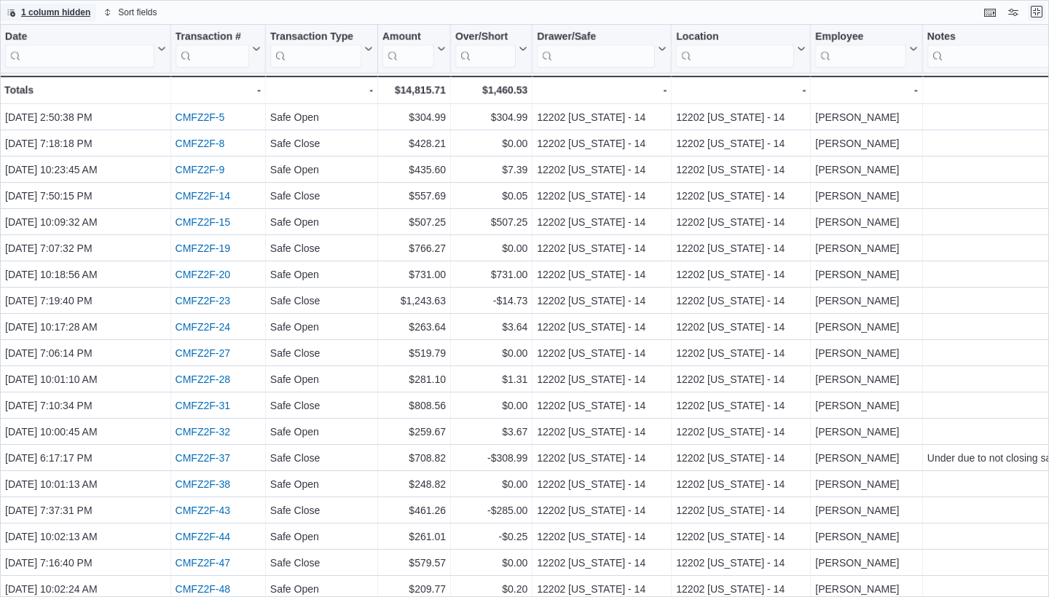
click at [516, 11] on button "Exit fullscreen" at bounding box center [1036, 11] width 17 height 17
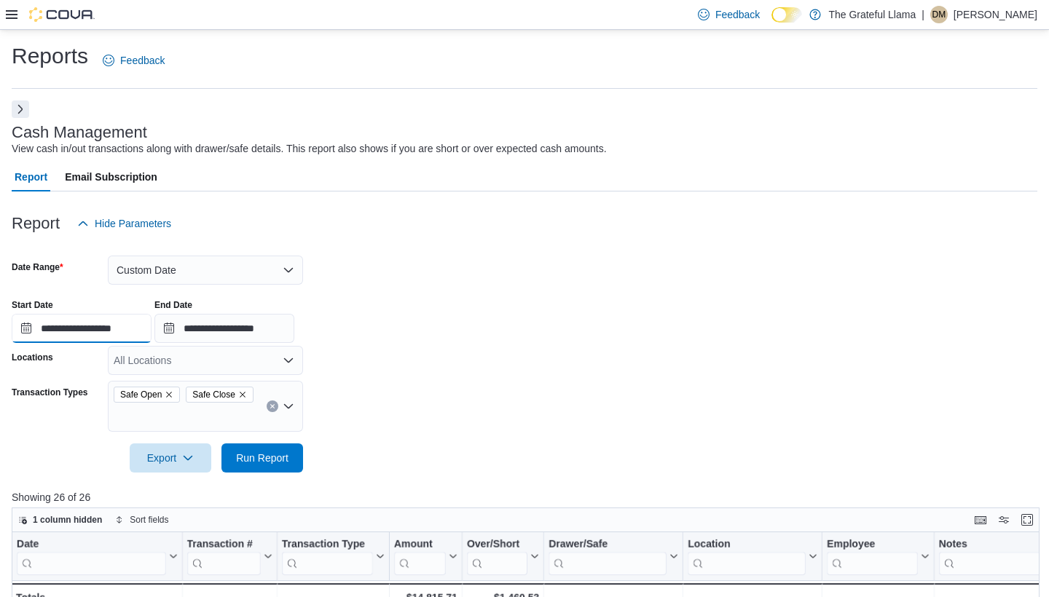
click at [134, 336] on input "**********" at bounding box center [82, 328] width 140 height 29
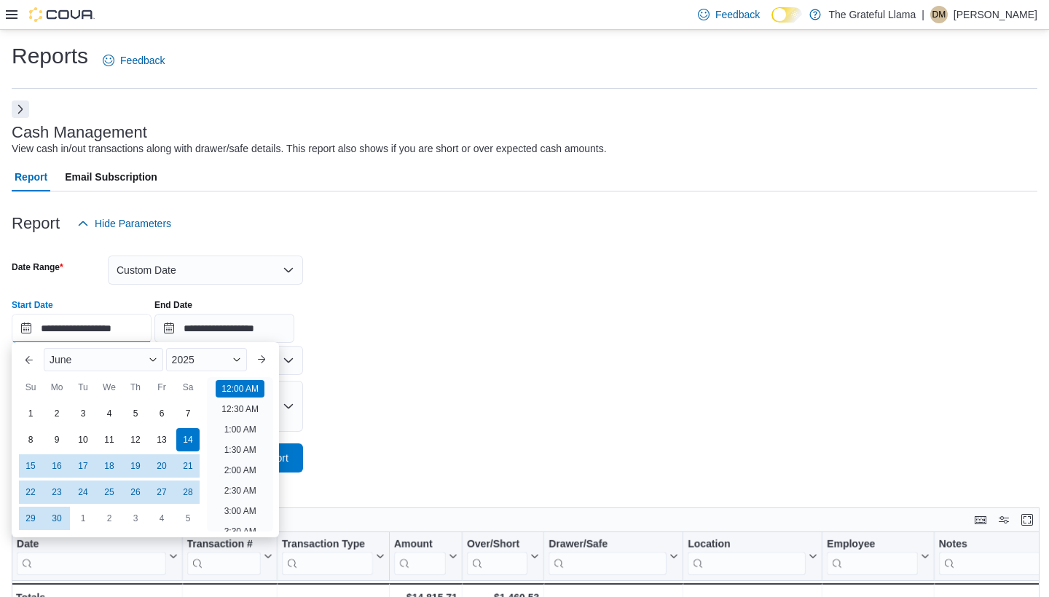
scroll to position [45, 0]
click at [159, 358] on div "June" at bounding box center [103, 359] width 119 height 23
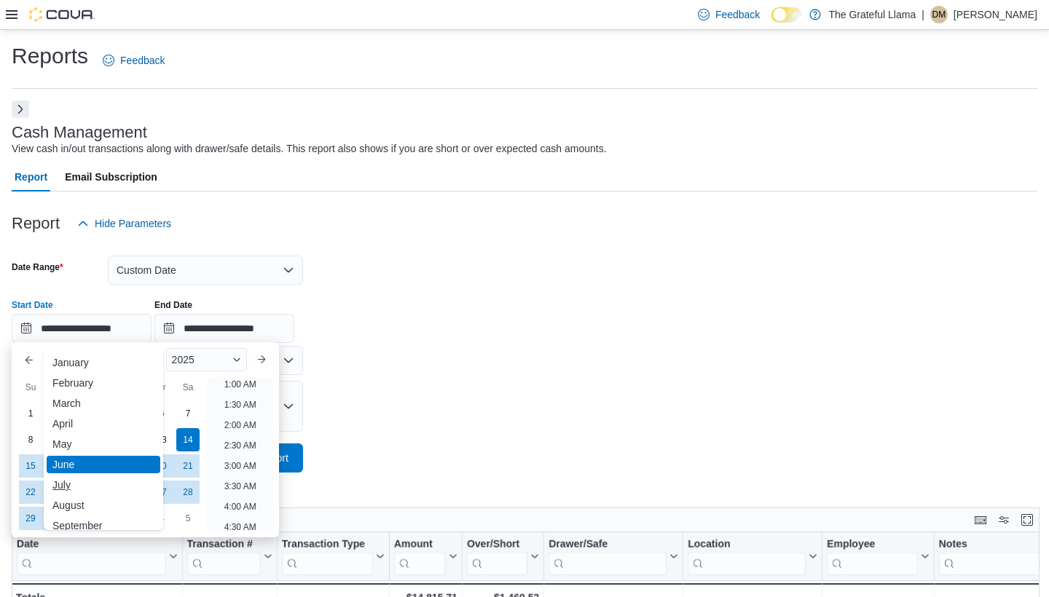
click at [74, 480] on div "July" at bounding box center [104, 484] width 114 height 17
type input "**********"
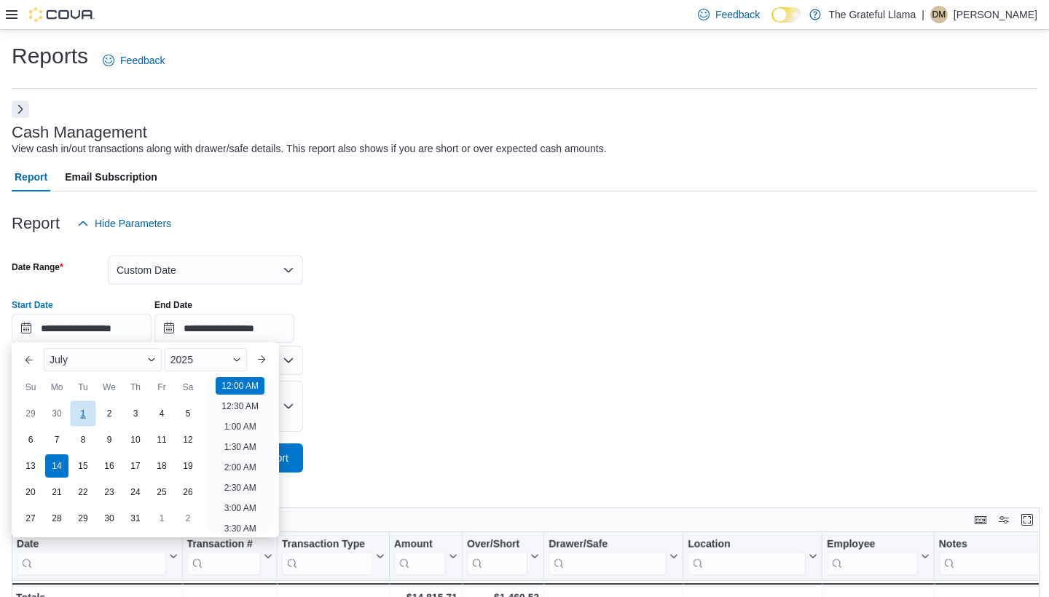
click at [85, 415] on div "1" at bounding box center [82, 413] width 25 height 25
type input "**********"
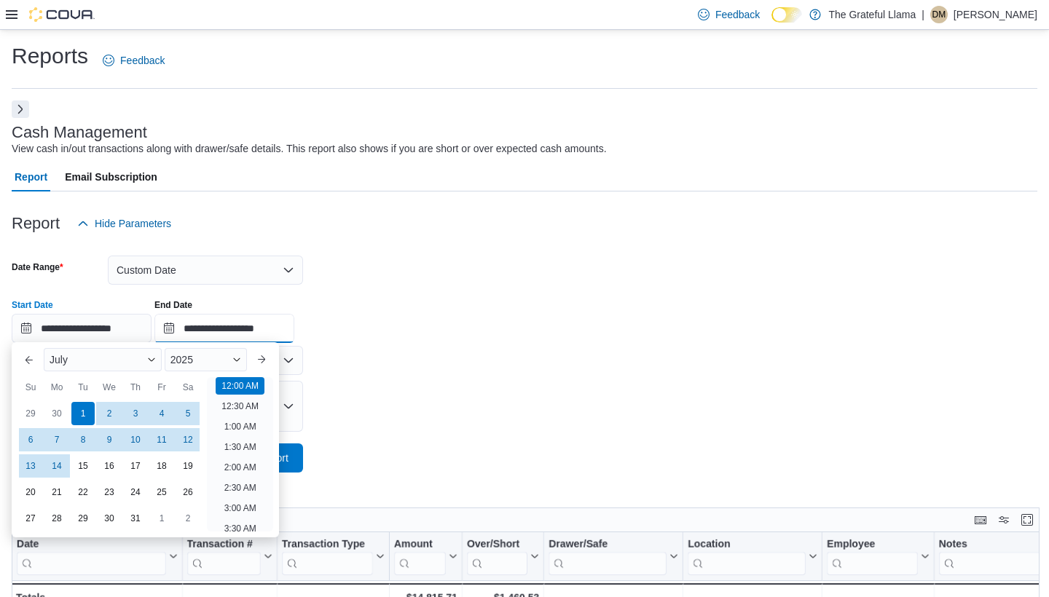
click at [277, 335] on input "**********" at bounding box center [224, 328] width 140 height 29
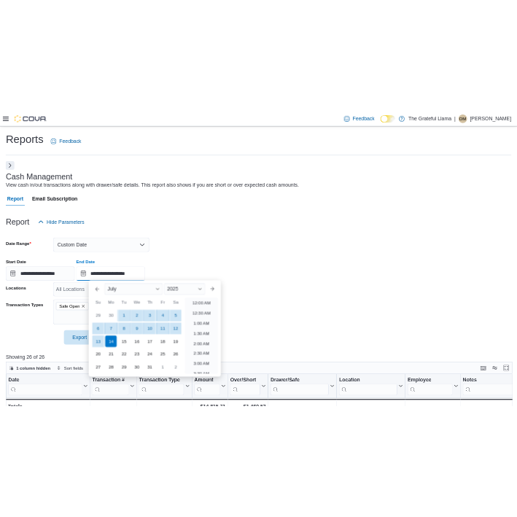
scroll to position [828, 0]
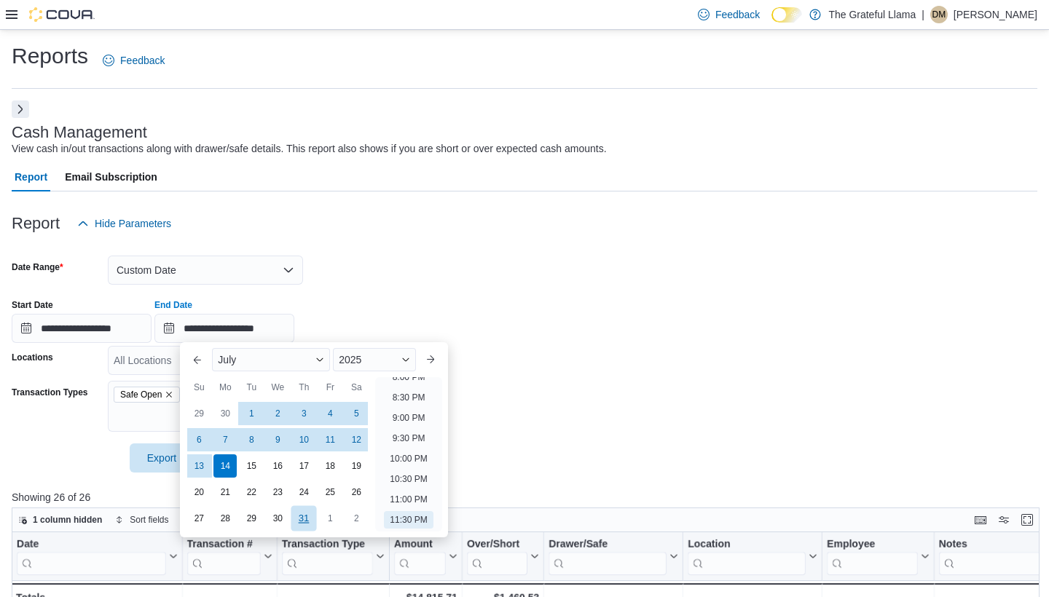
click at [299, 515] on div "31" at bounding box center [303, 518] width 25 height 25
type input "**********"
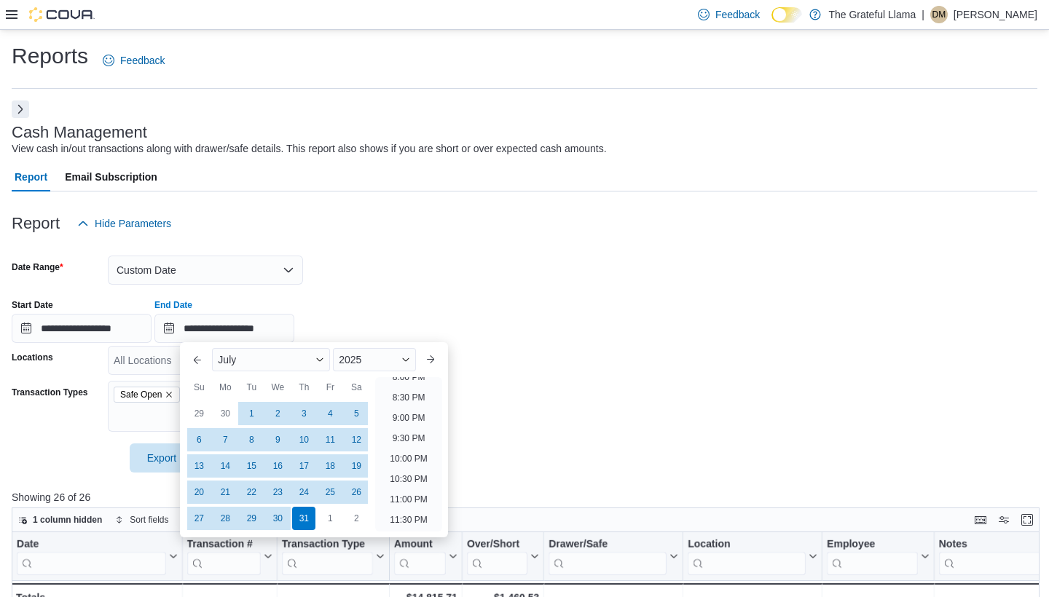
click at [516, 301] on div "**********" at bounding box center [525, 315] width 1026 height 55
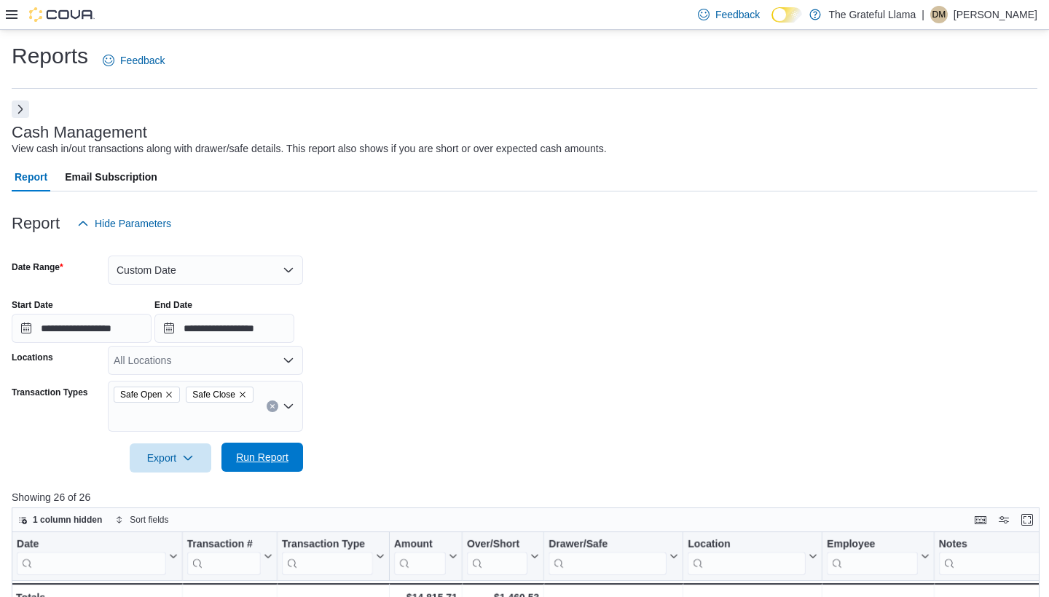
click at [245, 455] on span "Run Report" at bounding box center [262, 457] width 52 height 15
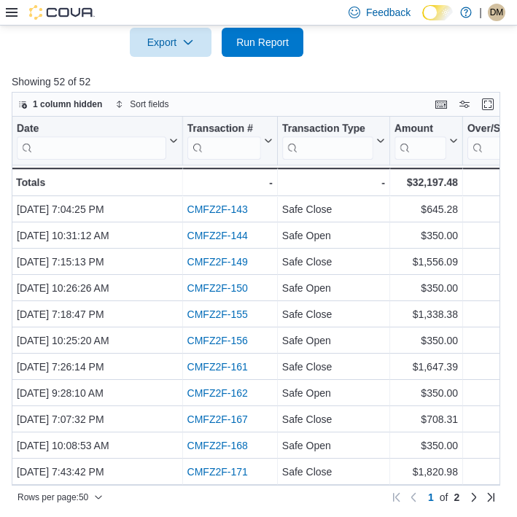
scroll to position [1023, 0]
click at [476, 498] on link "Next page" at bounding box center [473, 495] width 17 height 17
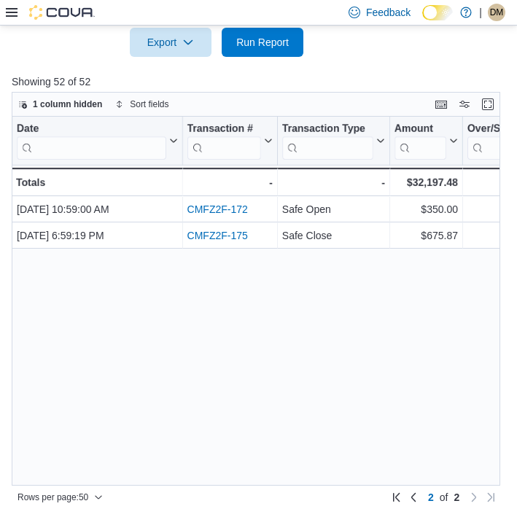
scroll to position [0, 0]
click at [416, 496] on link "Previous page" at bounding box center [412, 495] width 17 height 17
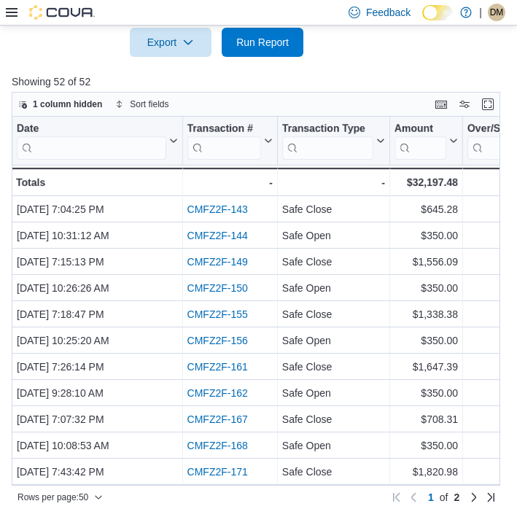
scroll to position [1023, 0]
click at [471, 496] on link "Next page" at bounding box center [473, 495] width 17 height 17
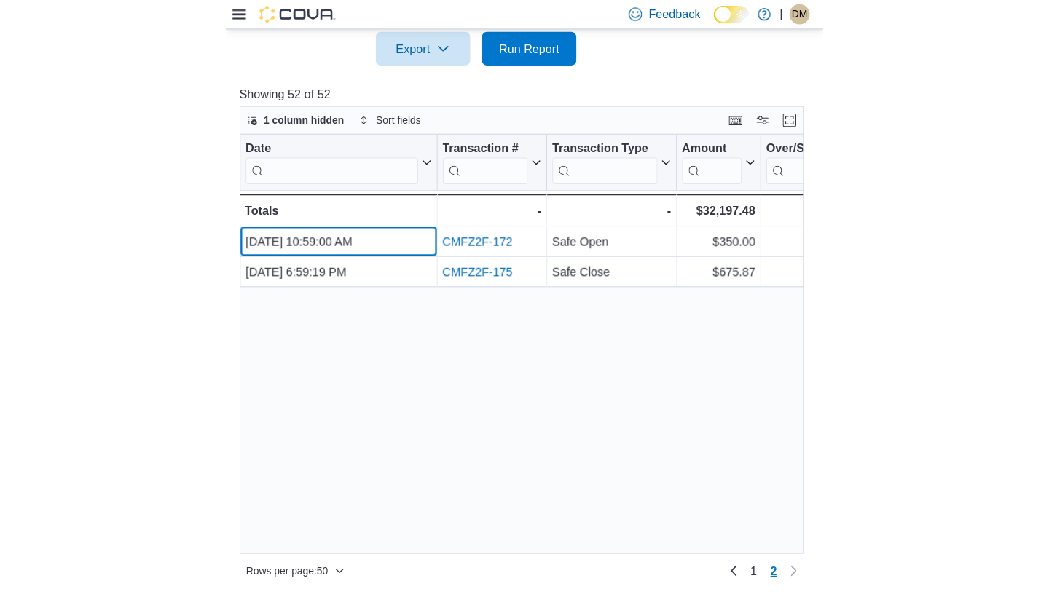
scroll to position [399, 0]
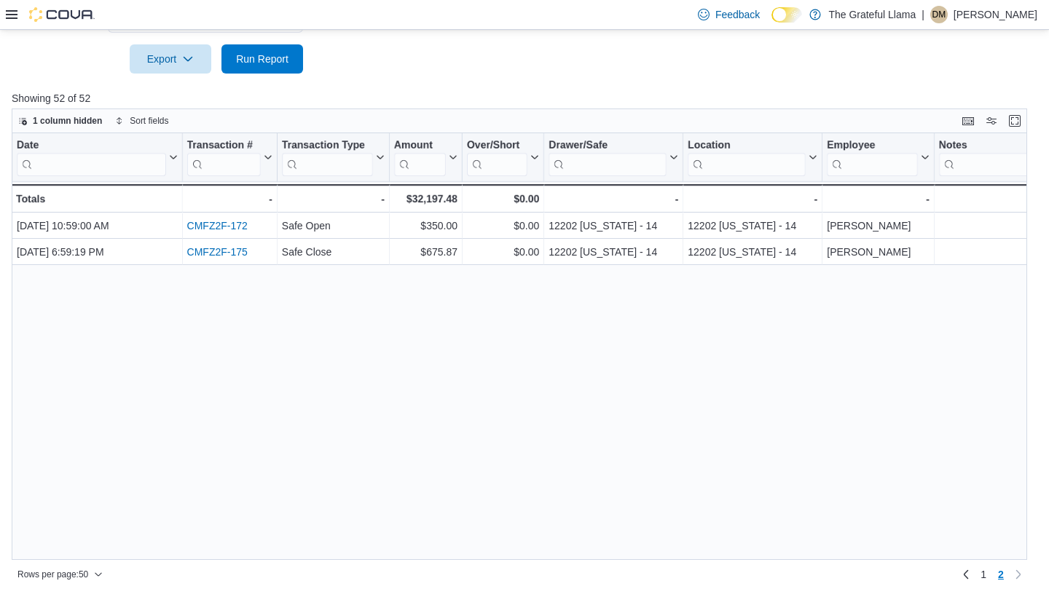
click at [7, 12] on icon at bounding box center [12, 15] width 12 height 12
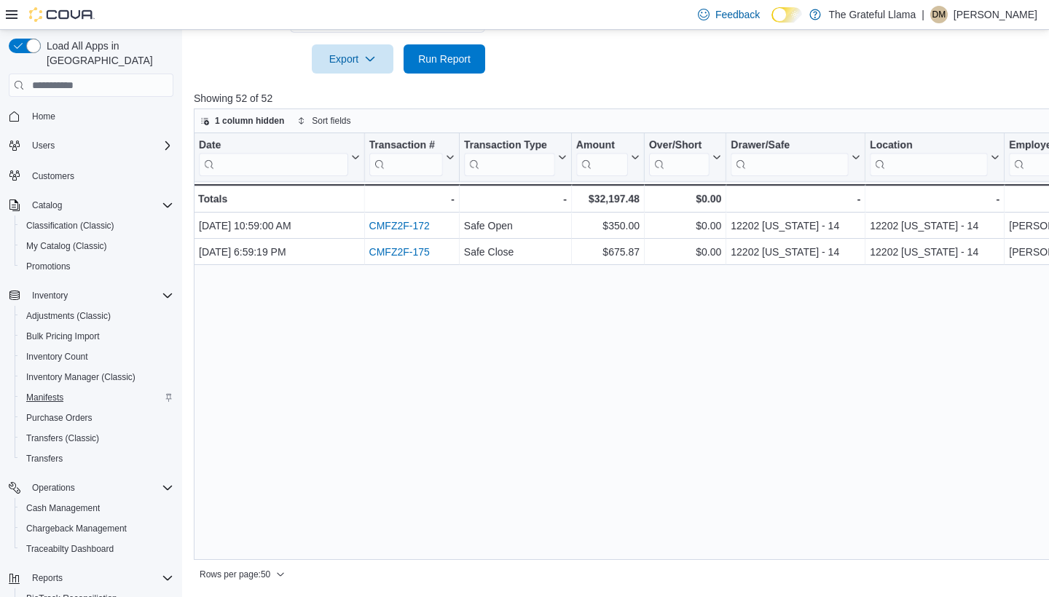
click at [60, 392] on span "Manifests" at bounding box center [44, 398] width 37 height 12
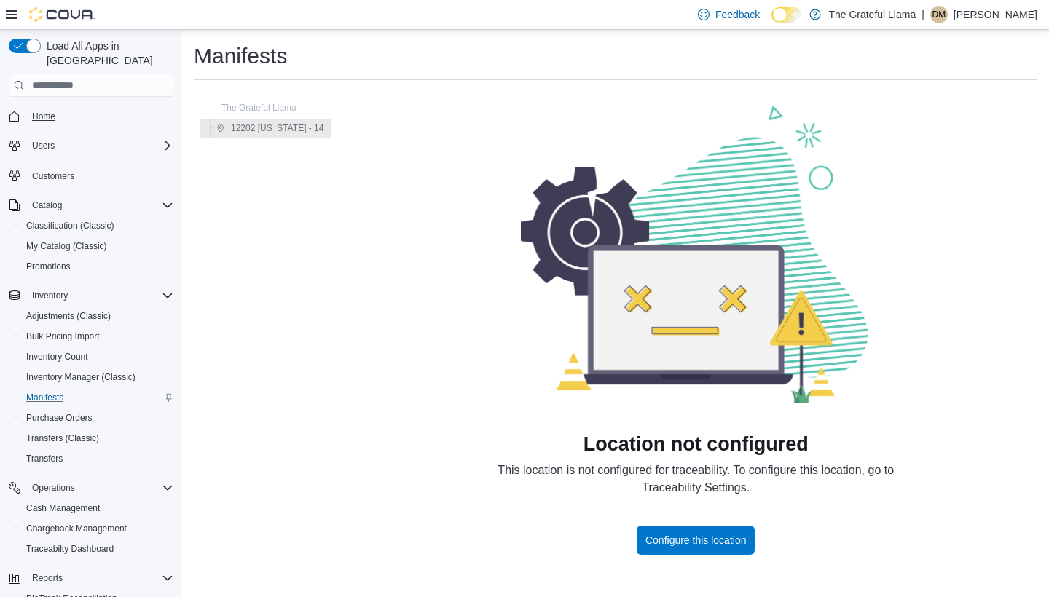
click at [40, 111] on span "Home" at bounding box center [43, 117] width 23 height 12
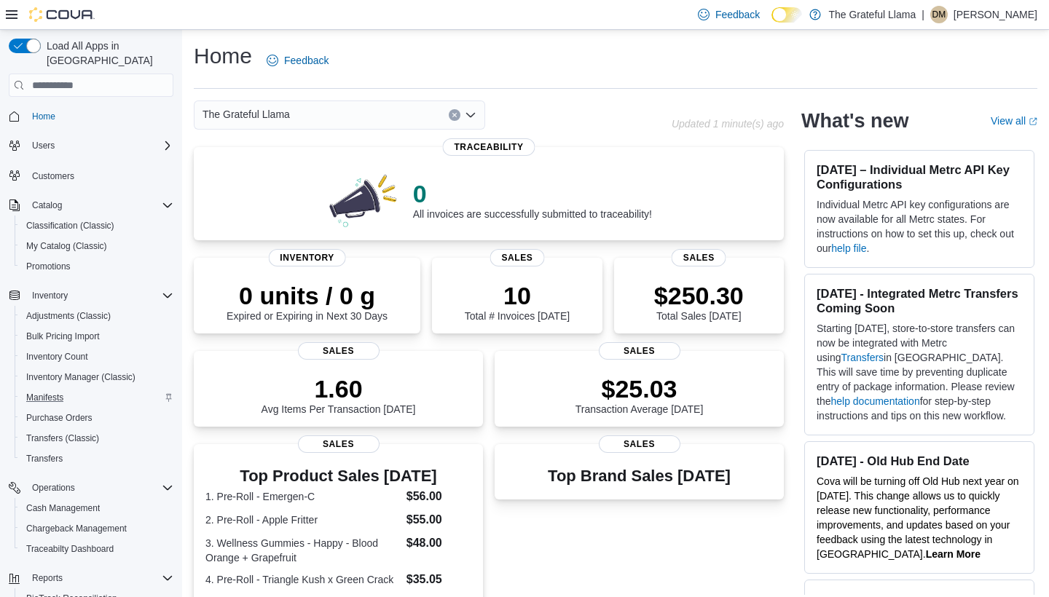
click at [69, 389] on div "Manifests" at bounding box center [96, 397] width 153 height 17
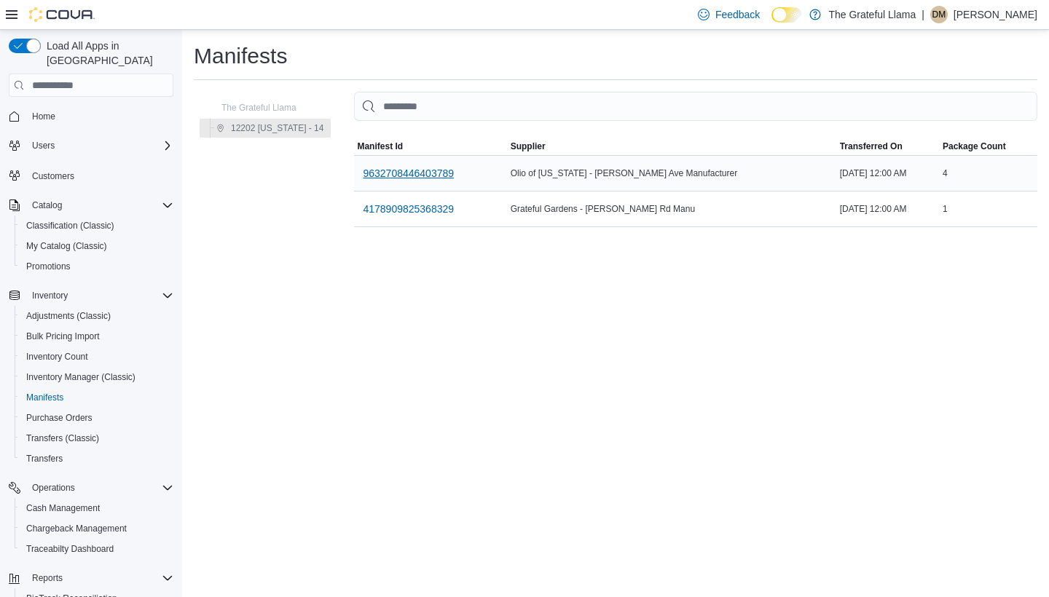
click at [439, 169] on span "9632708446403789" at bounding box center [408, 173] width 91 height 15
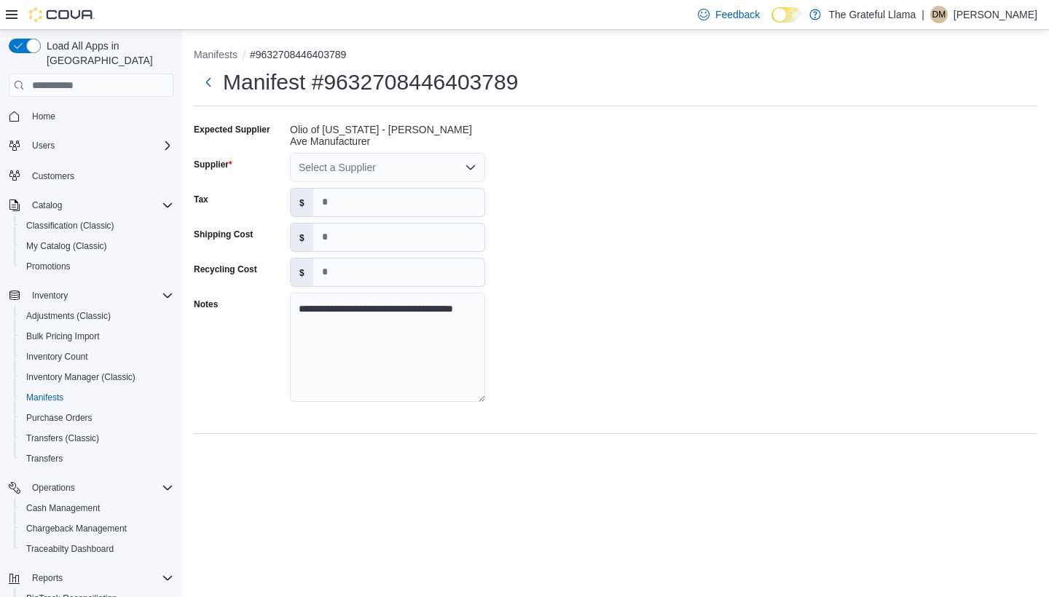
click at [355, 168] on div "Select a Supplier" at bounding box center [387, 167] width 195 height 29
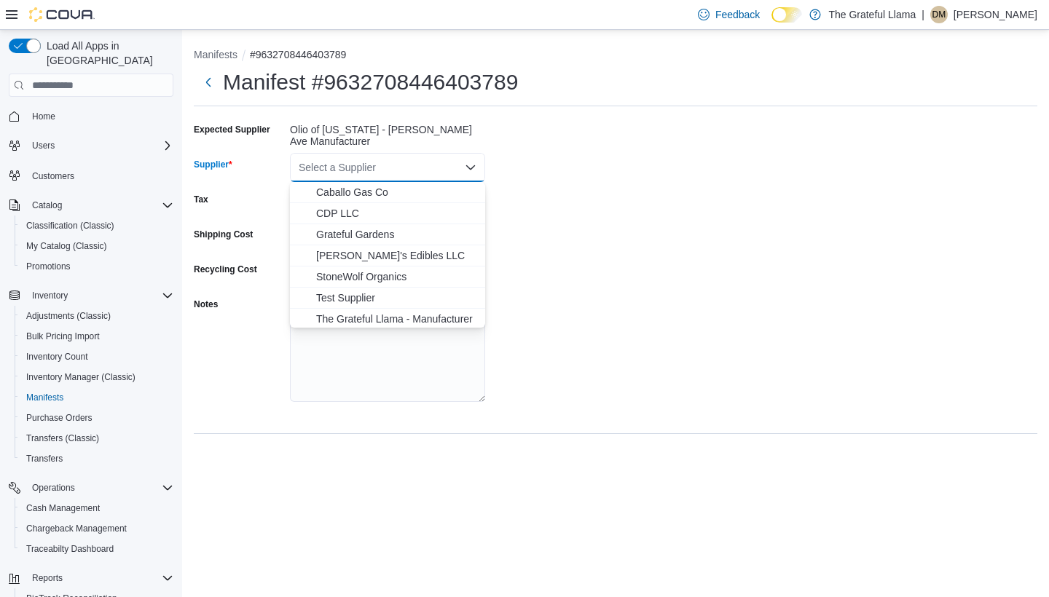
scroll to position [-1, 0]
click at [596, 201] on div "**********" at bounding box center [616, 267] width 844 height 298
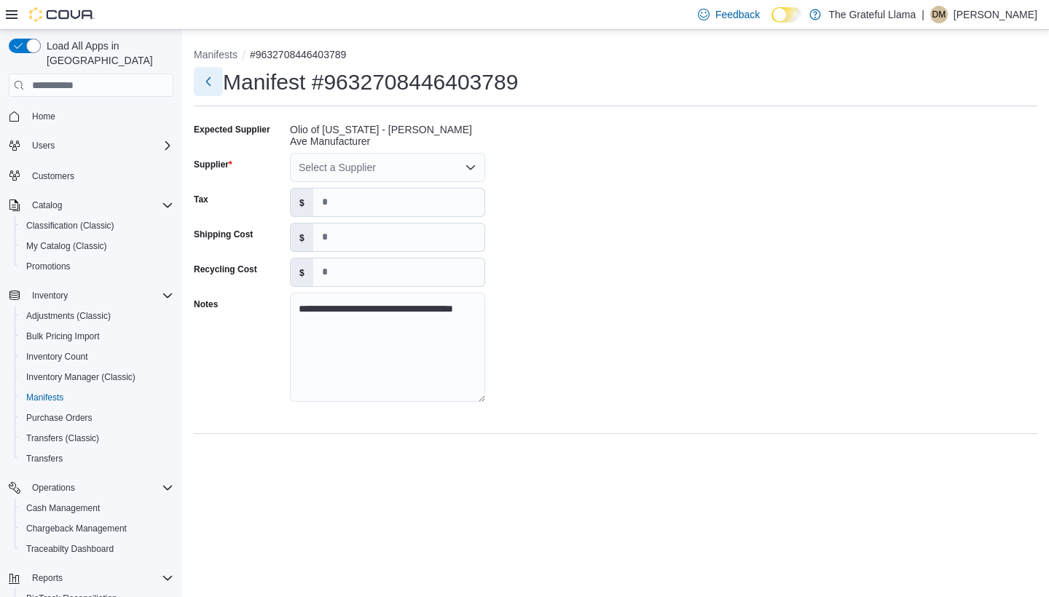
click at [210, 85] on button "Next" at bounding box center [208, 81] width 29 height 29
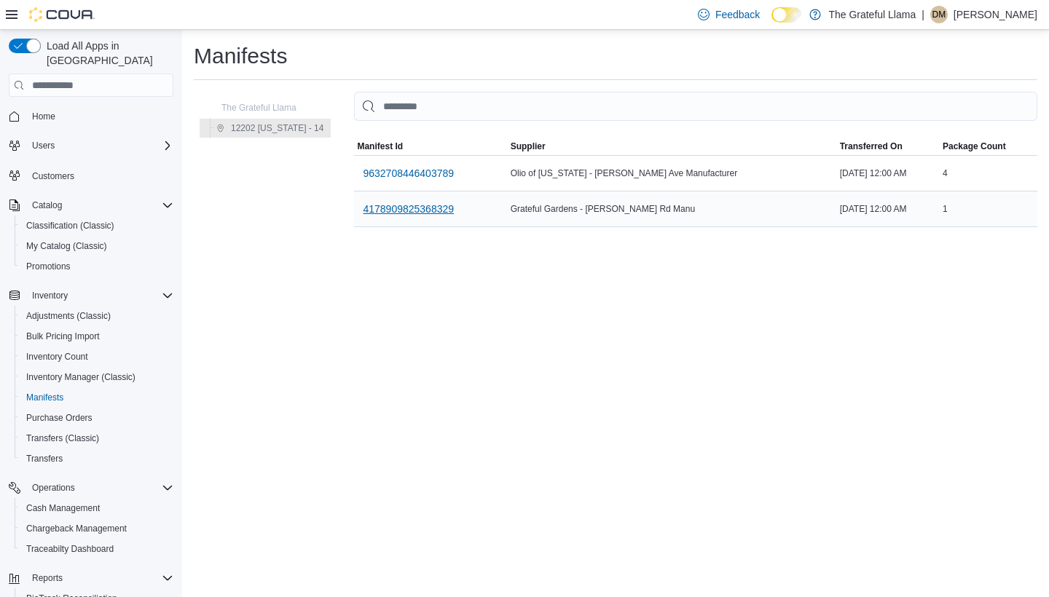
click at [440, 208] on span "4178909825368329" at bounding box center [408, 209] width 91 height 15
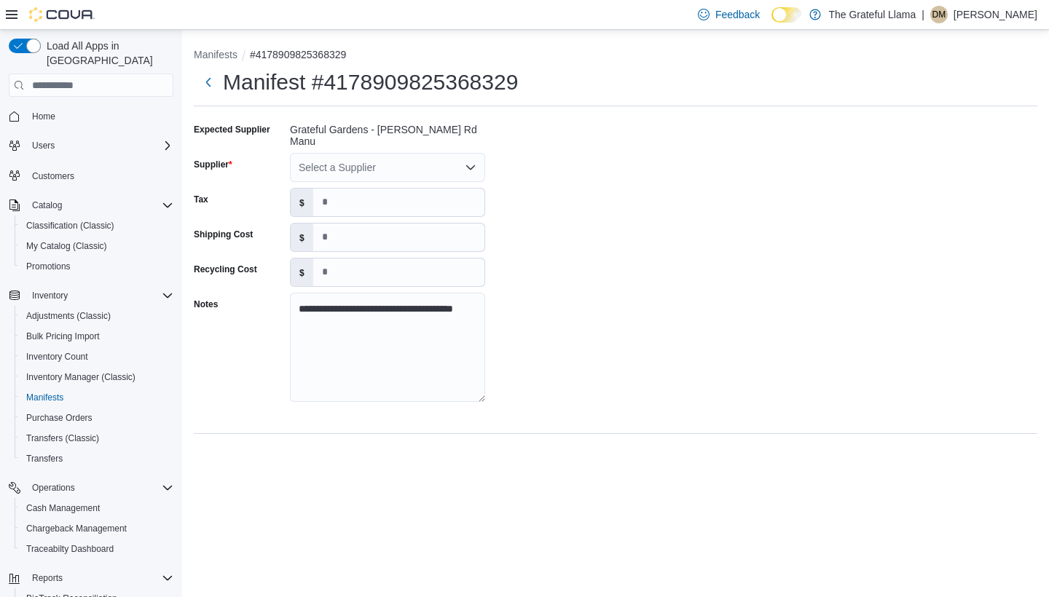
click at [468, 162] on icon "Open list of options" at bounding box center [471, 168] width 12 height 12
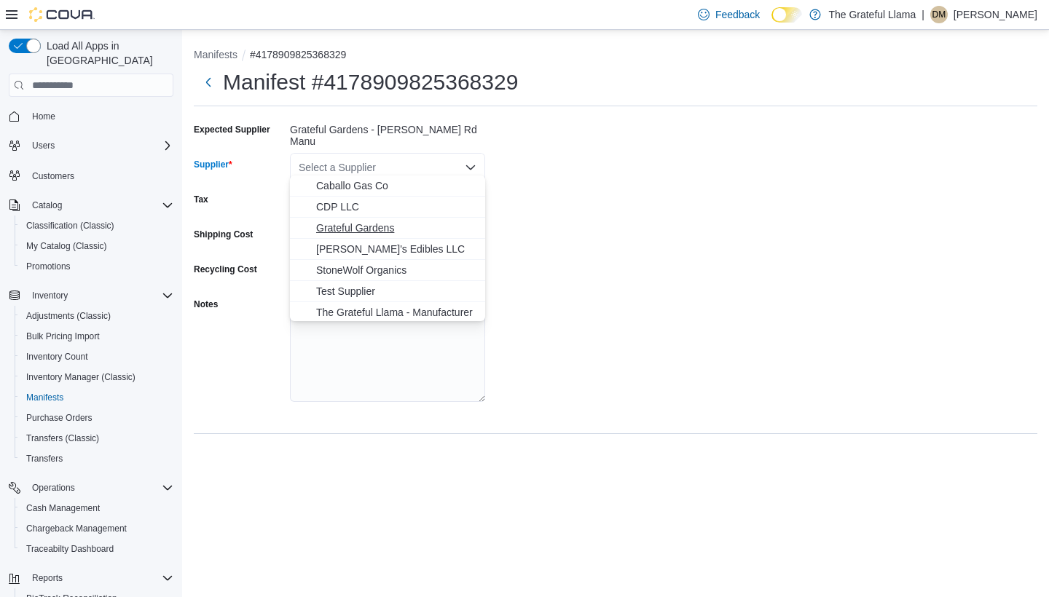
click at [435, 229] on span "Grateful Gardens" at bounding box center [396, 228] width 160 height 15
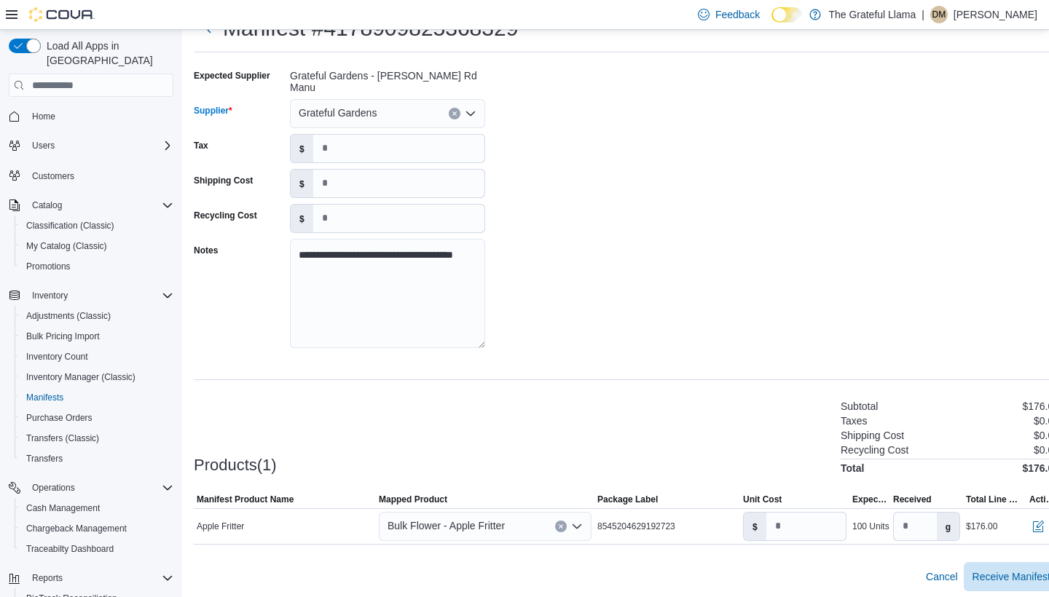
scroll to position [53, 0]
click at [581, 522] on icon "Open list of options" at bounding box center [577, 528] width 12 height 12
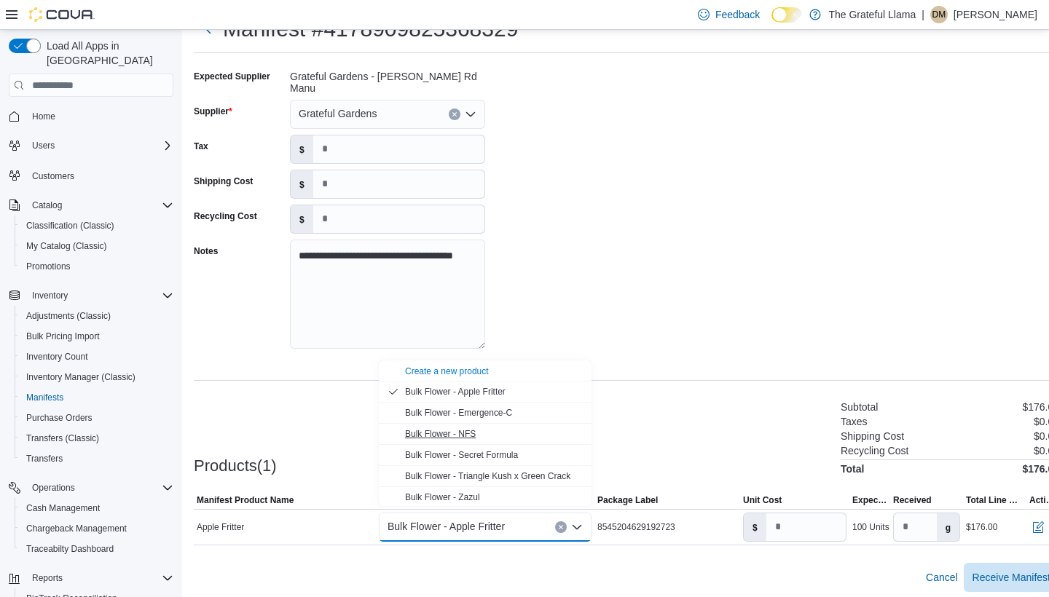
click at [488, 434] on div "Bulk Flower - NFS" at bounding box center [494, 434] width 178 height 12
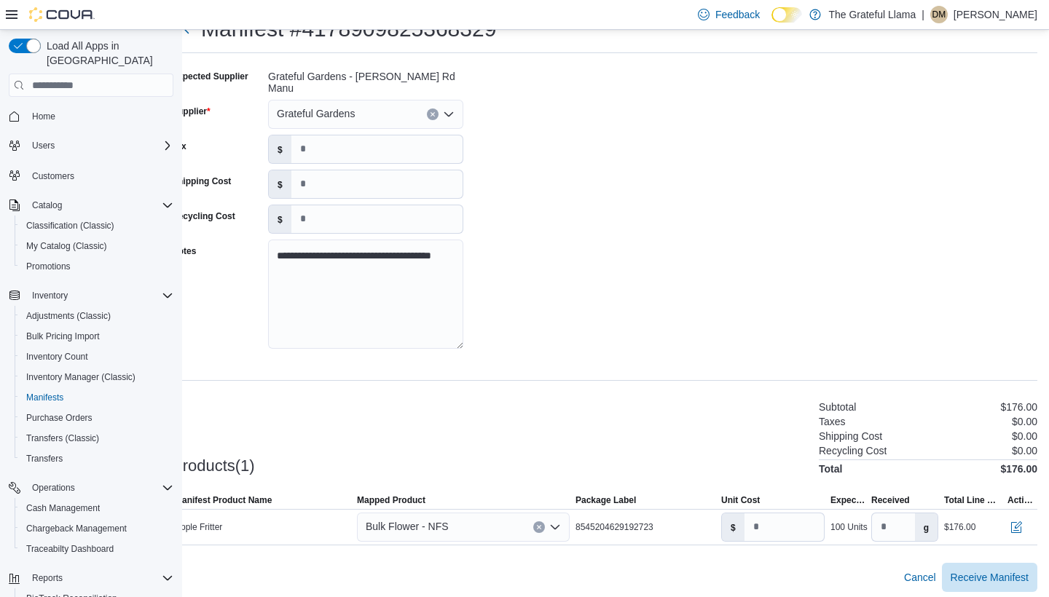
scroll to position [53, 22]
click at [1020, 570] on span "Receive Manifest" at bounding box center [990, 577] width 78 height 15
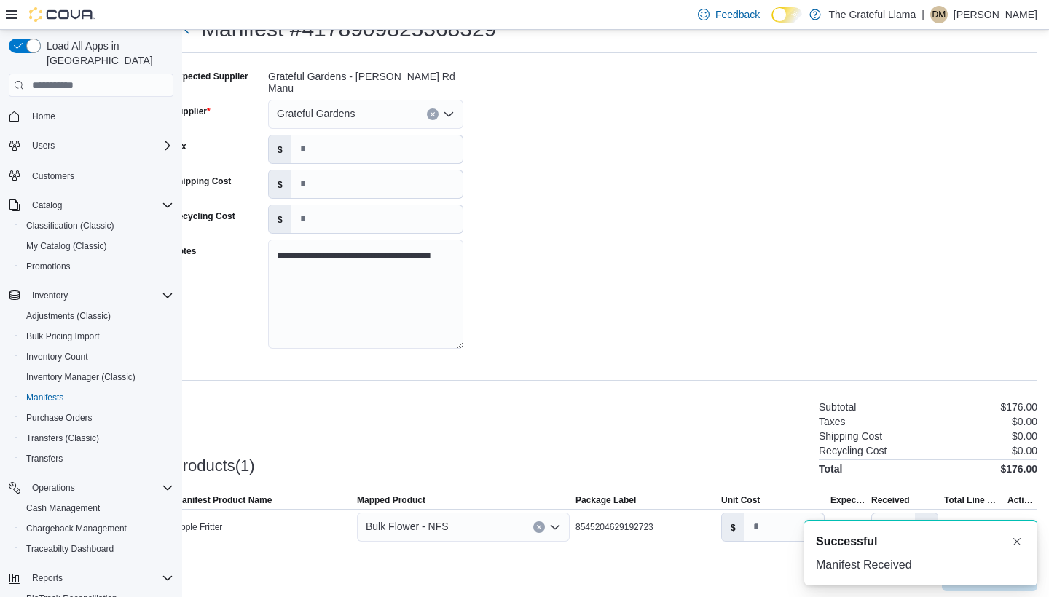
scroll to position [3, 0]
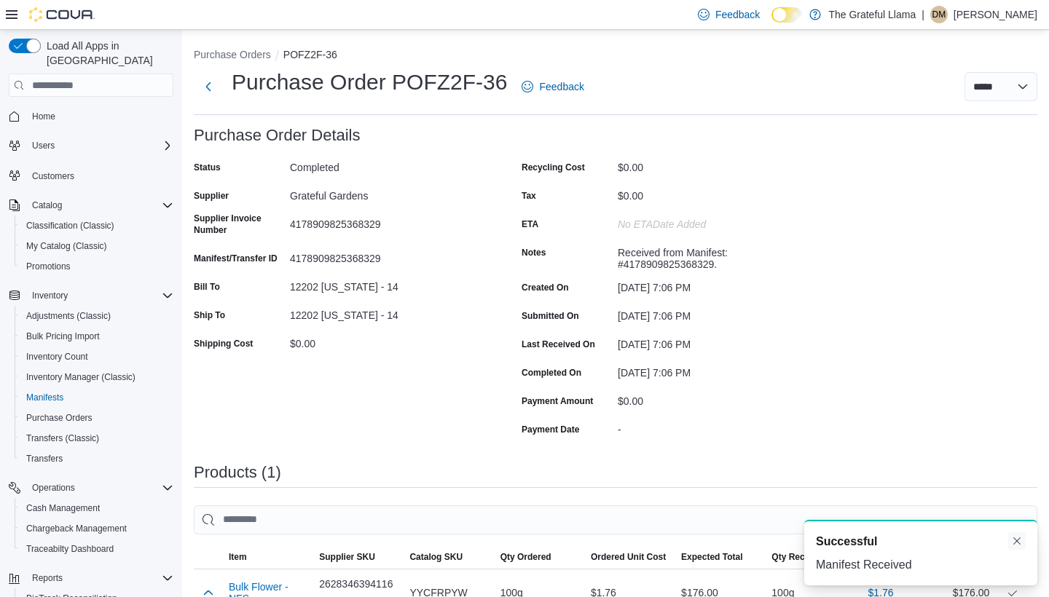
click at [1021, 541] on button "Dismiss toast" at bounding box center [1016, 541] width 17 height 17
